Goal: Communication & Community: Answer question/provide support

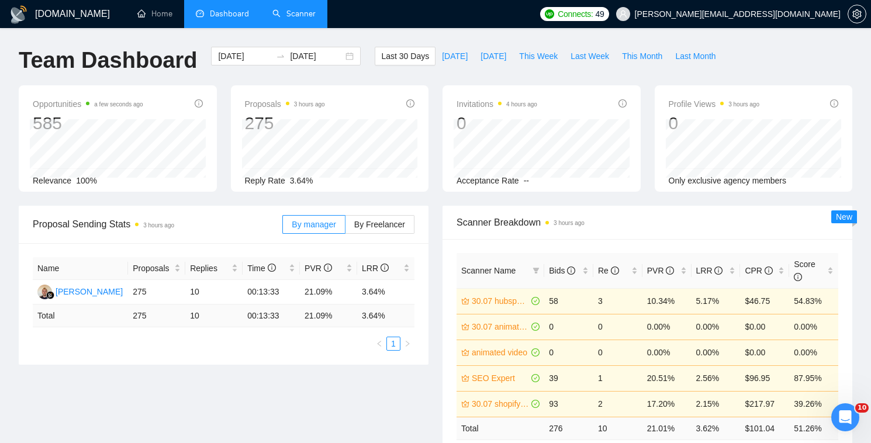
click at [297, 9] on link "Scanner" at bounding box center [293, 14] width 43 height 10
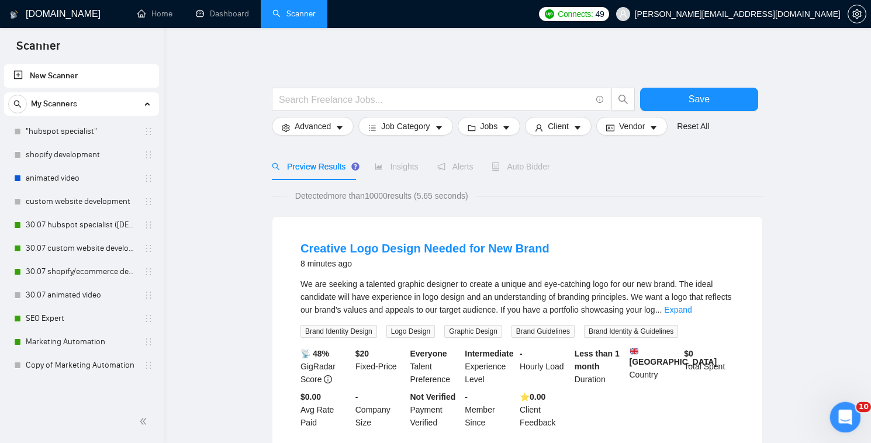
click at [847, 424] on div "Open Intercom Messenger" at bounding box center [843, 415] width 39 height 39
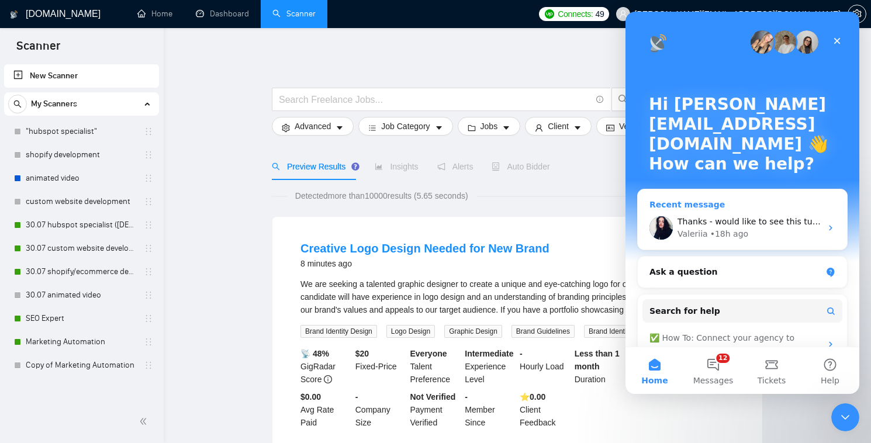
click at [757, 236] on div "Valeriia • 18h ago" at bounding box center [749, 234] width 144 height 12
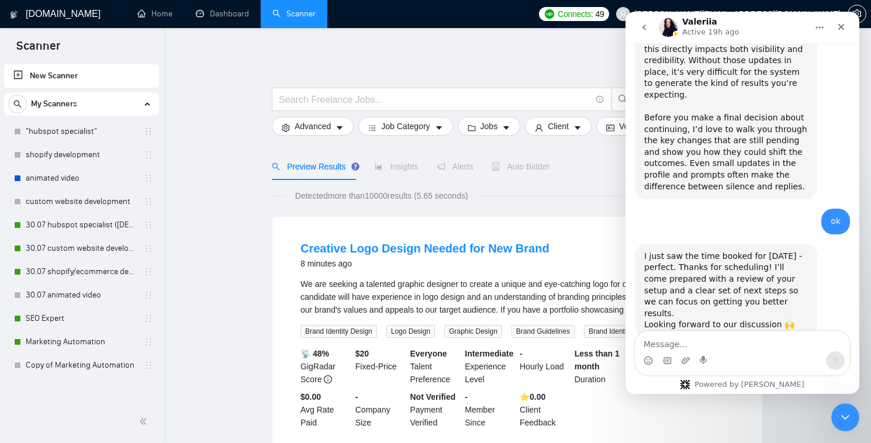
scroll to position [1233, 0]
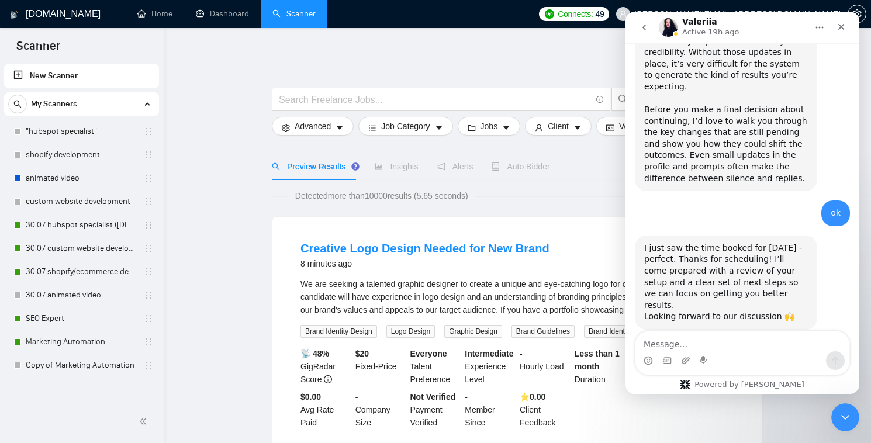
click at [779, 349] on textarea "Message…" at bounding box center [742, 341] width 214 height 20
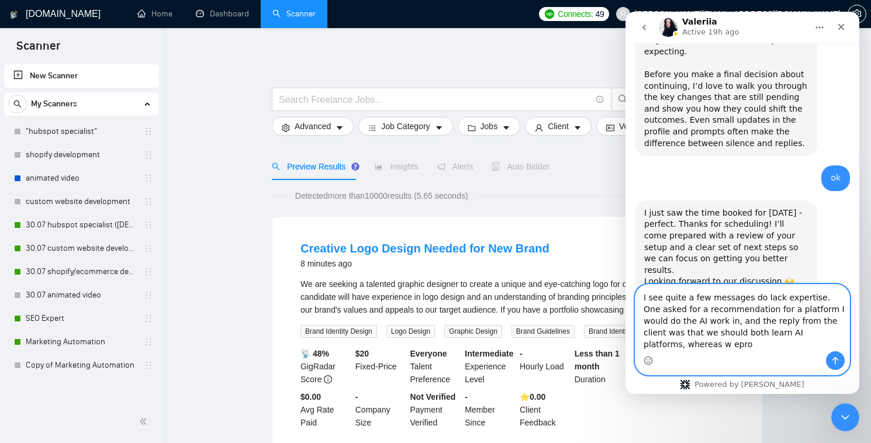
scroll to position [1279, 0]
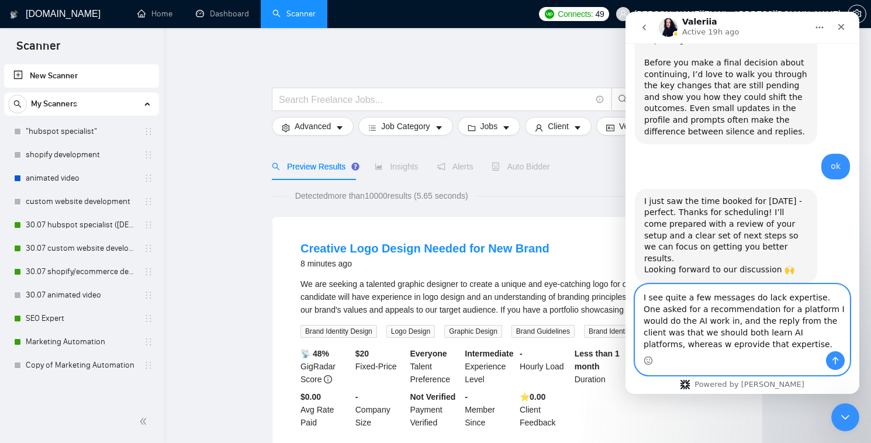
click at [642, 342] on textarea "I see quite a few messages do lack expertise. One asked for a recommendation fo…" at bounding box center [742, 318] width 214 height 67
click at [736, 347] on textarea "I see quite a few messages do lack expertise. One asked for a recommendation fo…" at bounding box center [742, 318] width 214 height 67
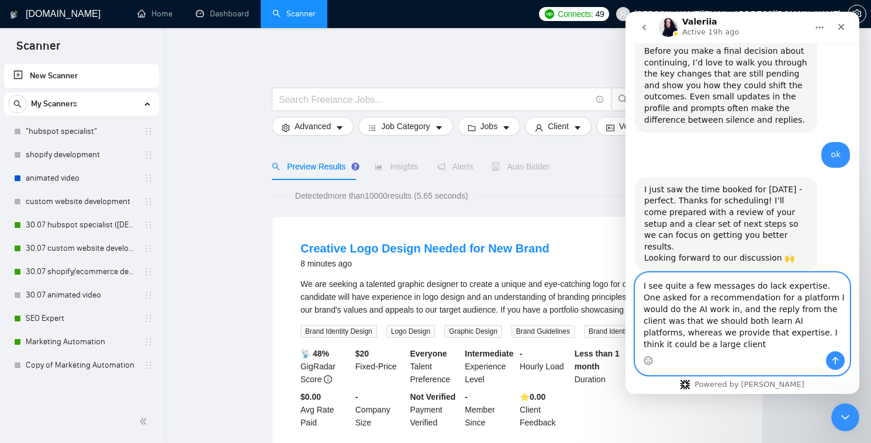
scroll to position [1291, 0]
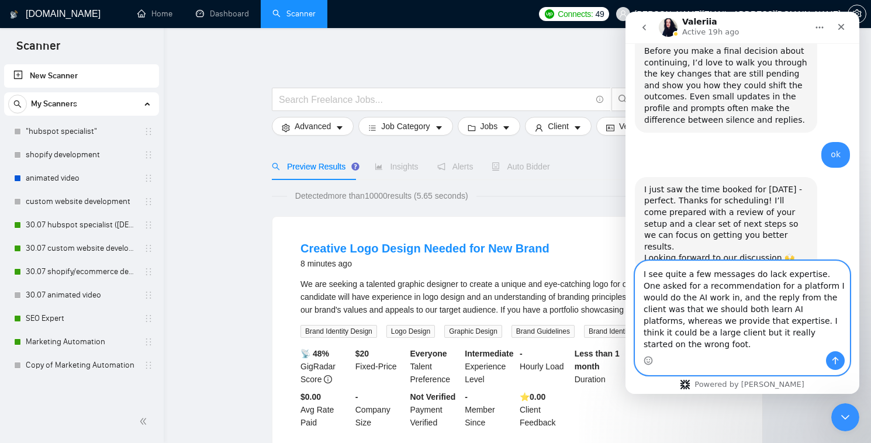
click at [666, 344] on textarea "I see quite a few messages do lack expertise. One asked for a recommendation fo…" at bounding box center [742, 306] width 214 height 90
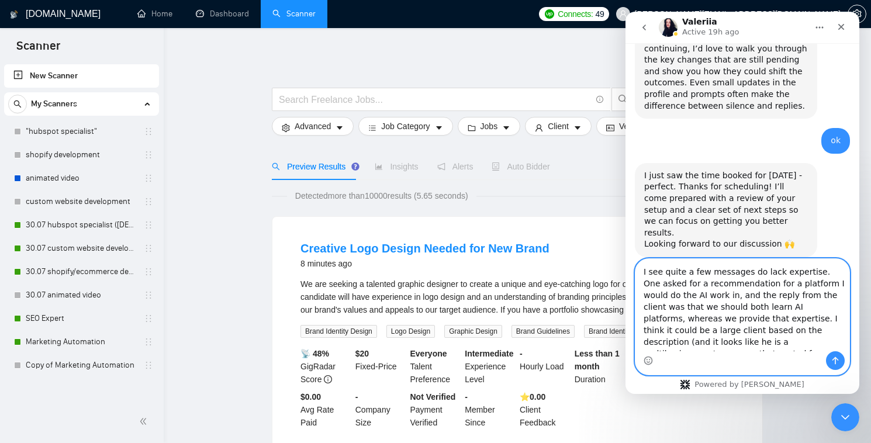
scroll to position [7, 0]
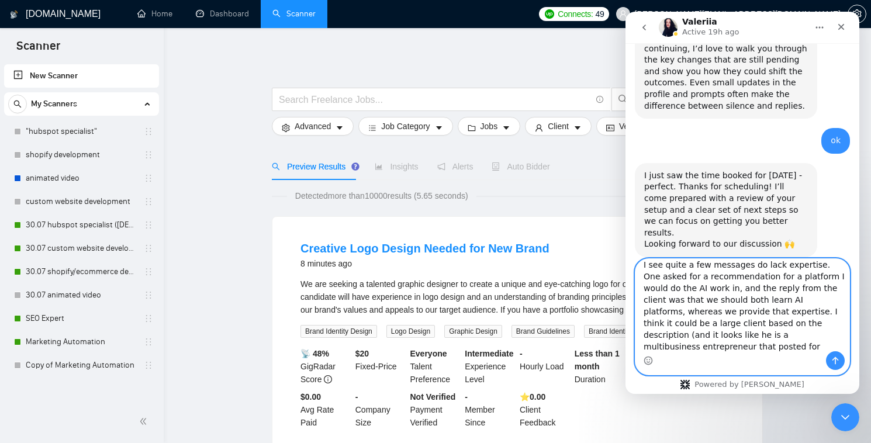
type textarea "I see quite a few messages do lack expertise. One asked for a recommendation fo…"
click at [833, 362] on icon "Send a message…" at bounding box center [834, 360] width 9 height 9
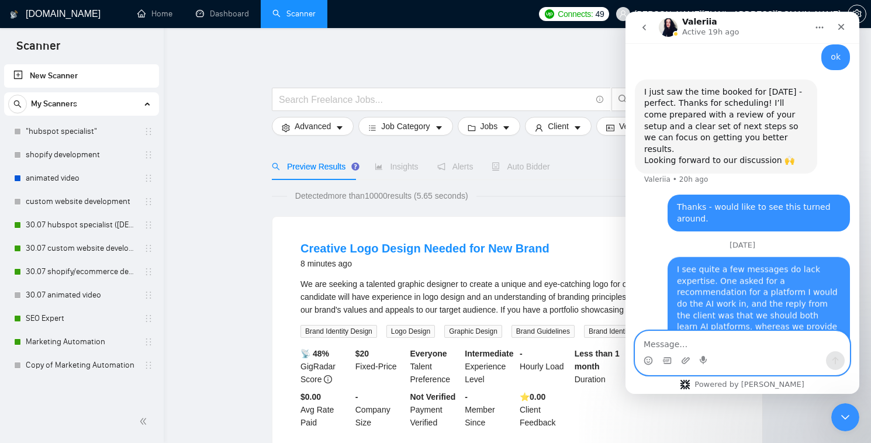
scroll to position [1398, 0]
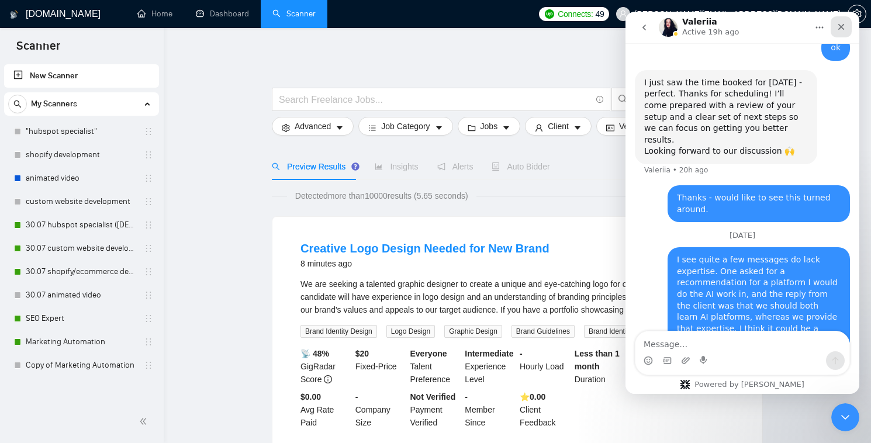
click at [847, 28] on div "Close" at bounding box center [840, 26] width 21 height 21
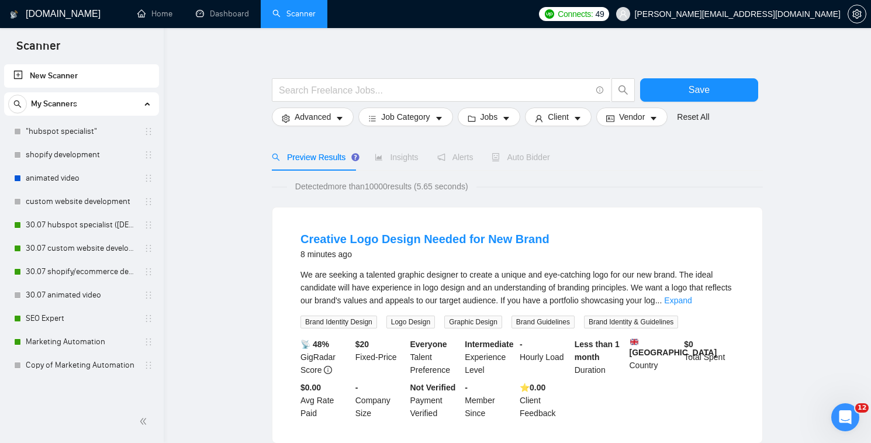
scroll to position [13, 0]
